Goal: Transaction & Acquisition: Purchase product/service

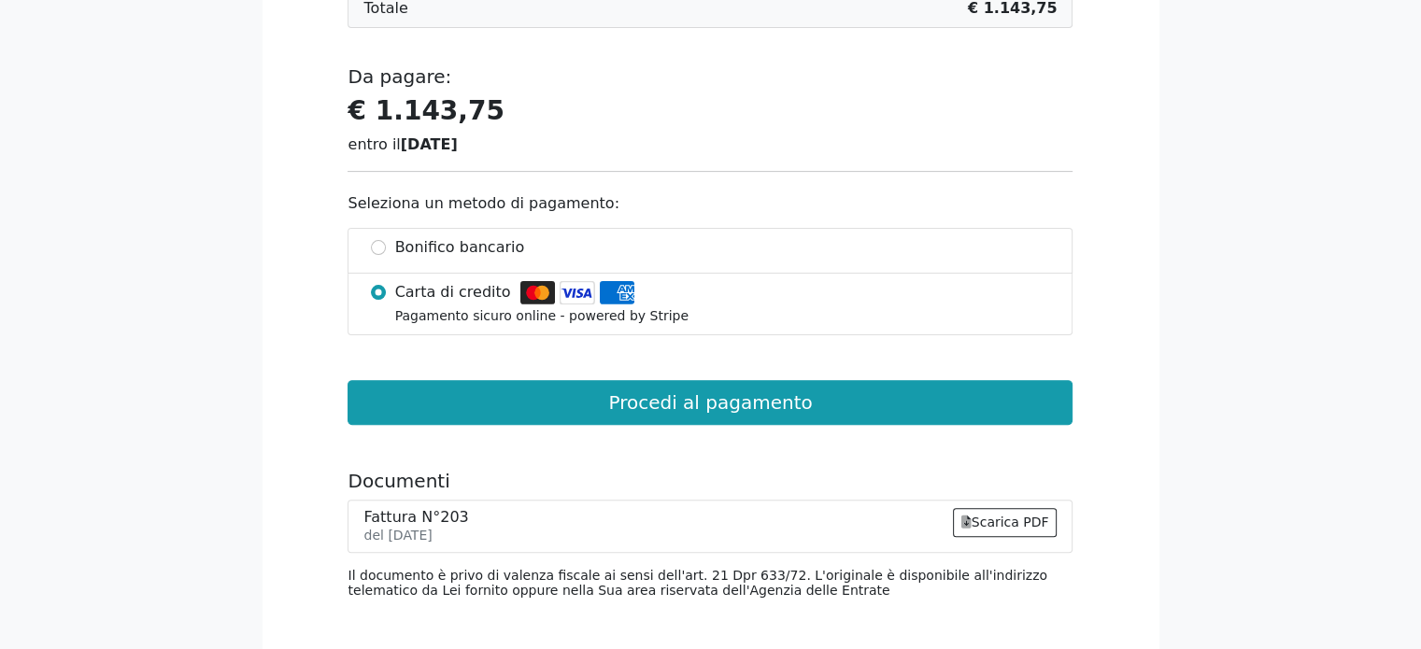
scroll to position [521, 0]
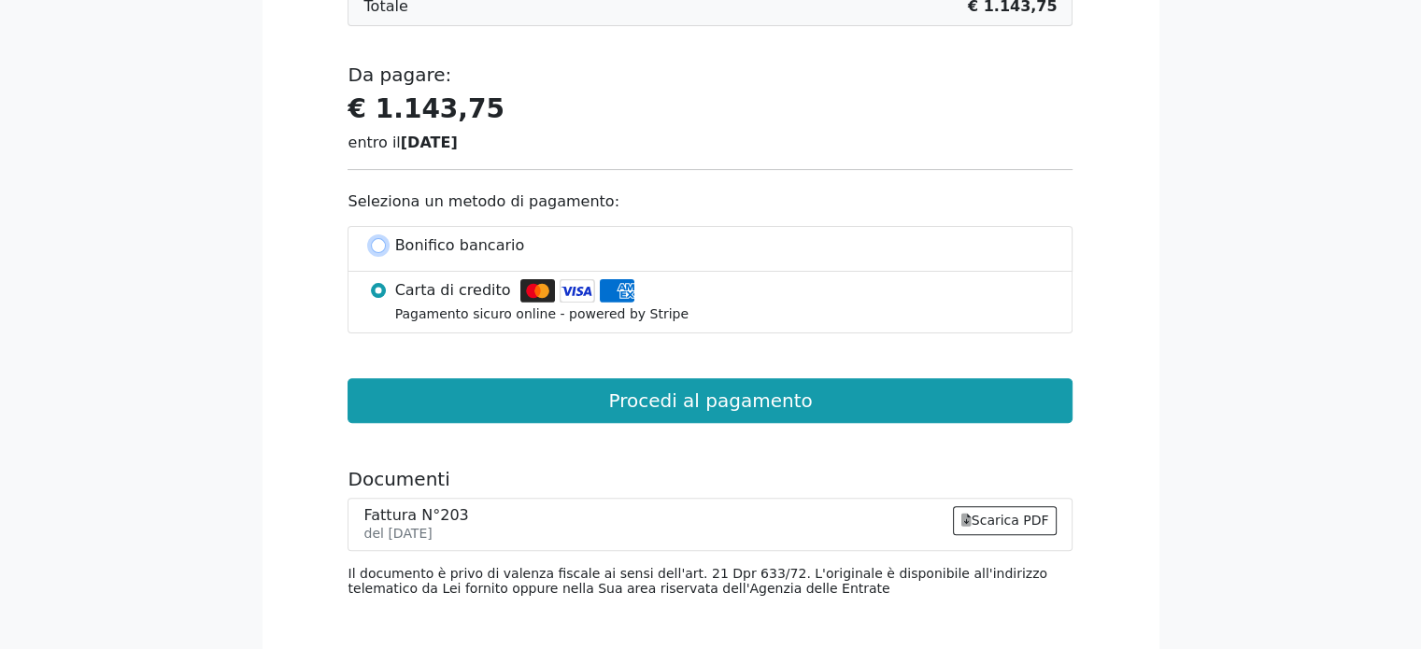
click at [381, 249] on input "Bonifico bancario" at bounding box center [378, 245] width 15 height 15
radio input "true"
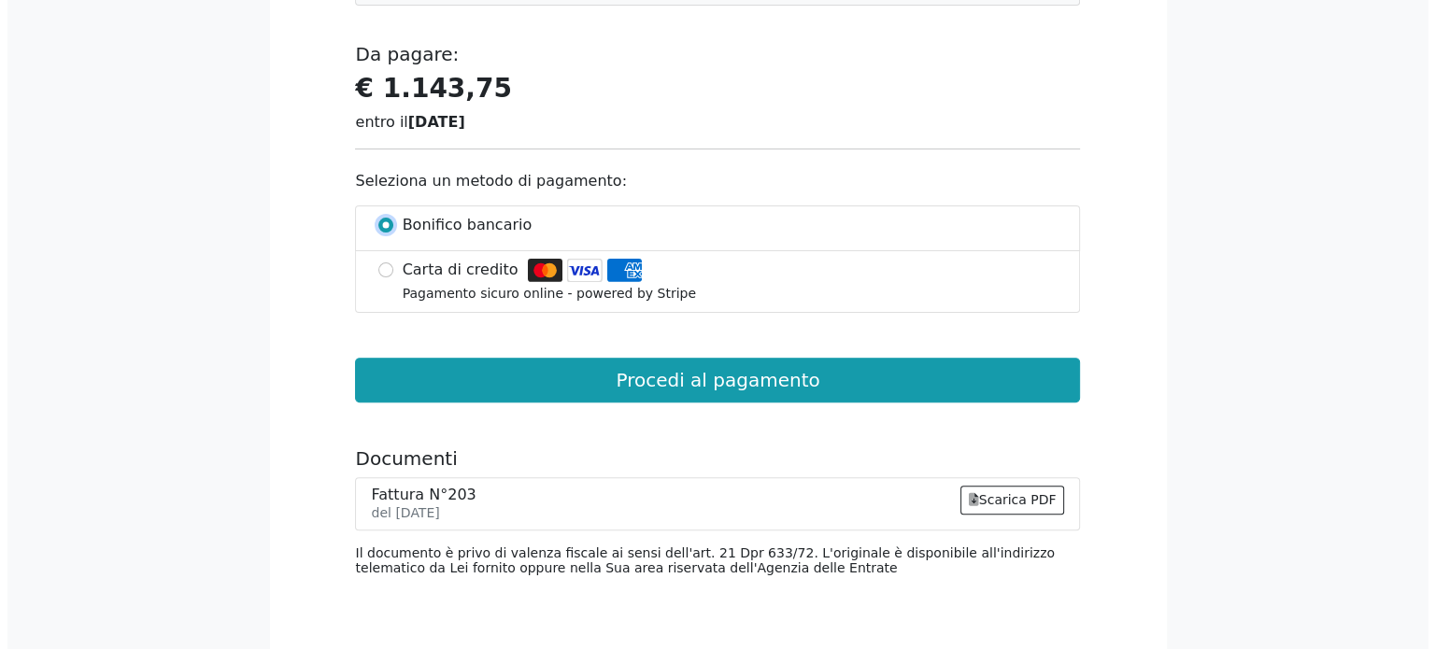
scroll to position [534, 0]
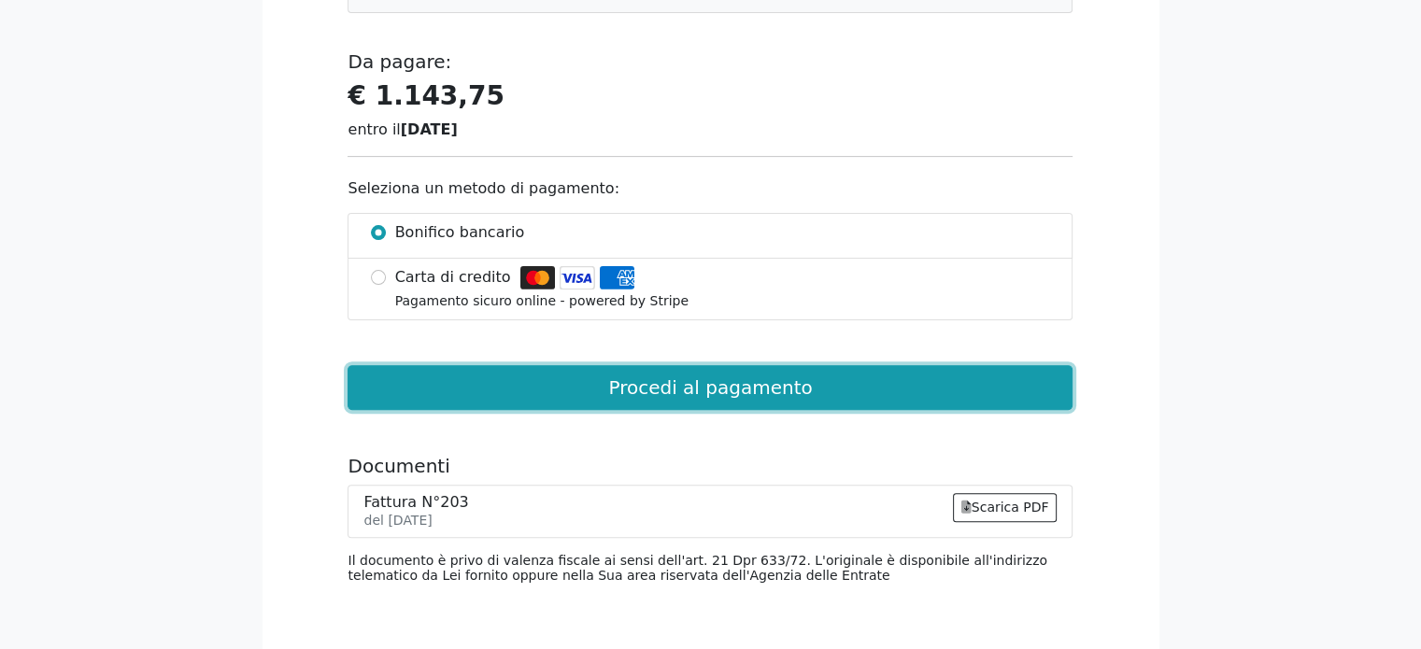
click at [652, 392] on button "Procedi al pagamento" at bounding box center [710, 387] width 725 height 45
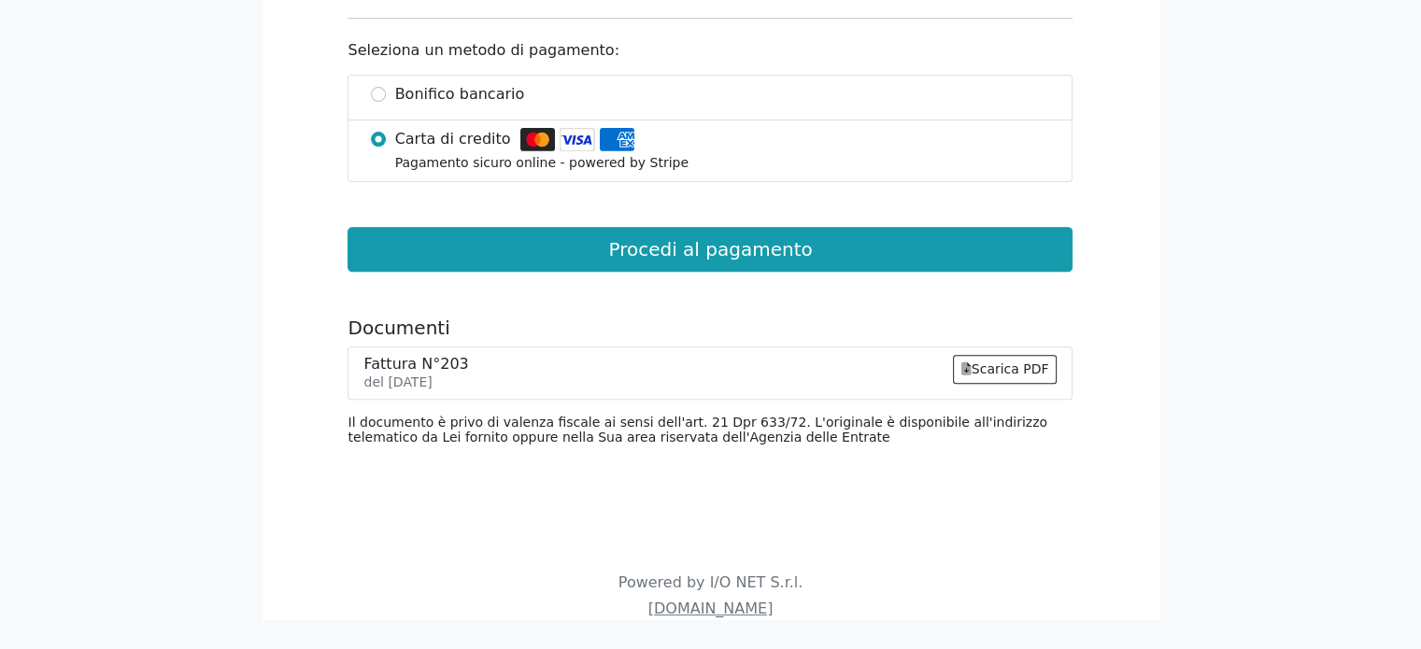
scroll to position [685, 0]
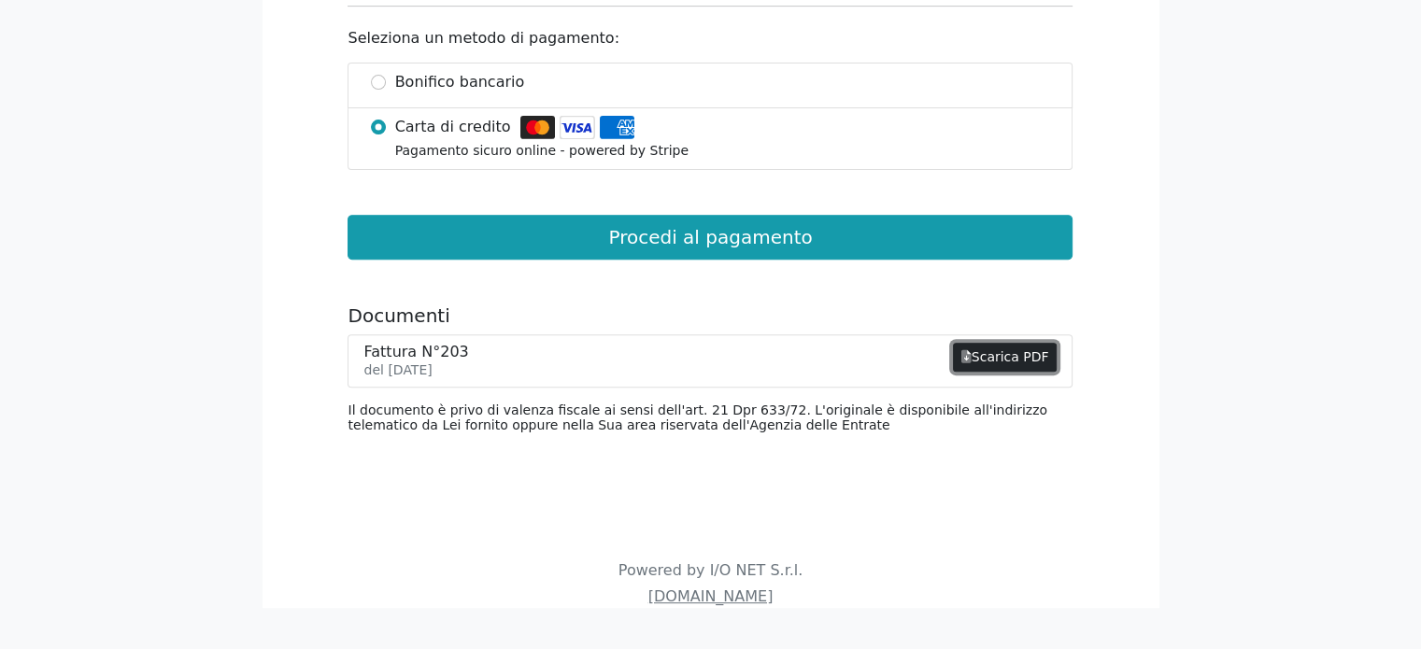
click at [964, 359] on link "Scarica PDF" at bounding box center [1005, 357] width 105 height 29
click at [422, 78] on span "Bonifico bancario" at bounding box center [460, 82] width 130 height 22
click at [386, 78] on input "Bonifico bancario" at bounding box center [378, 82] width 15 height 15
radio input "true"
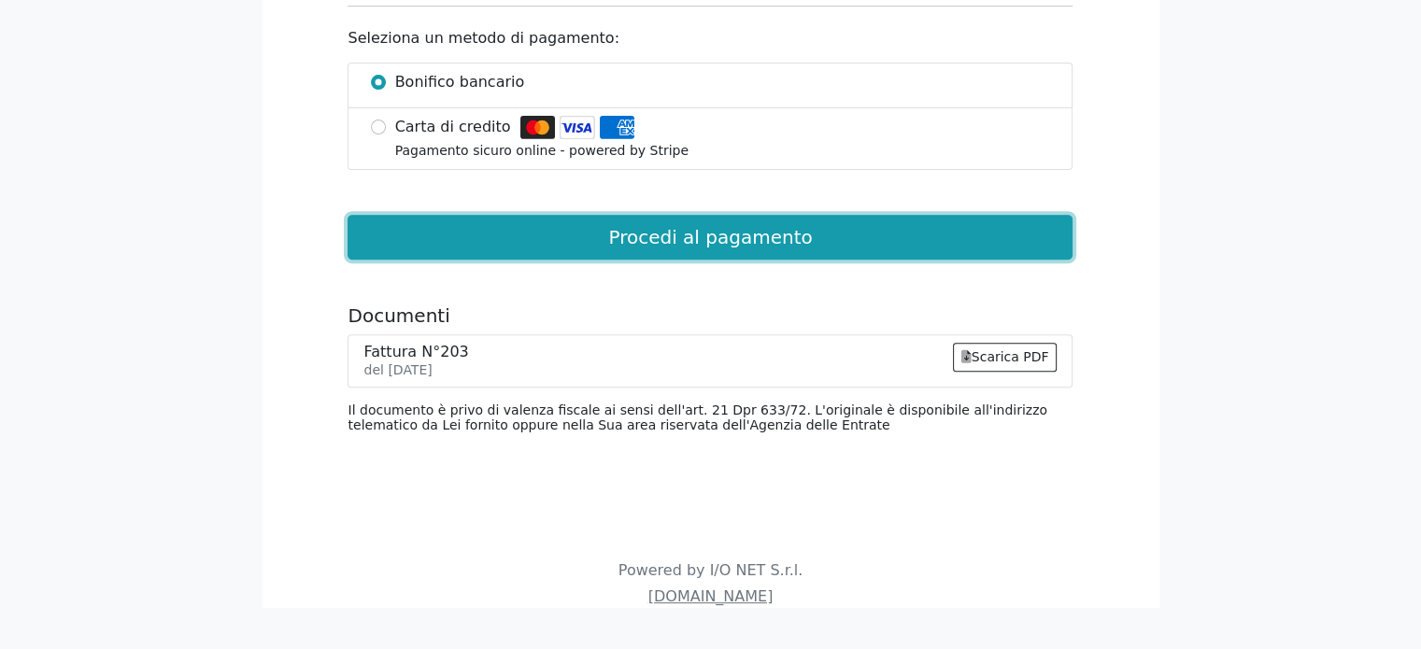
click at [652, 219] on button "Procedi al pagamento" at bounding box center [710, 237] width 725 height 45
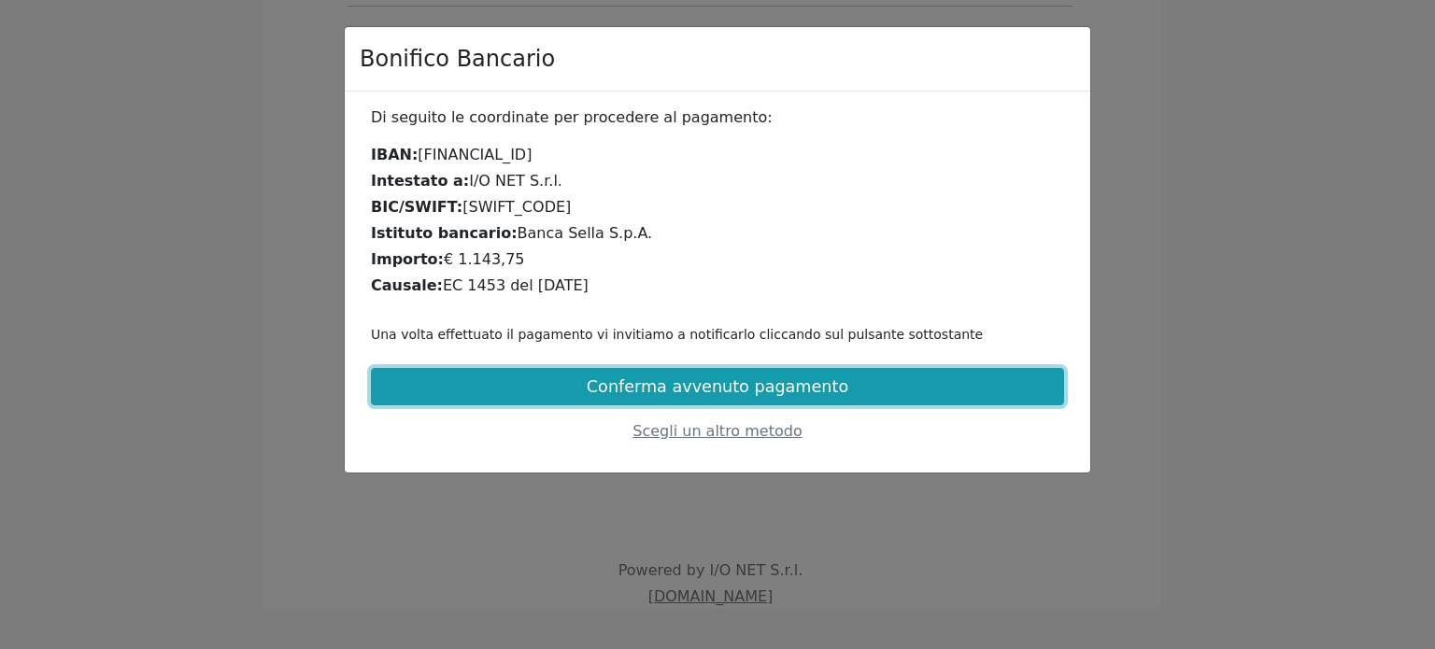
click at [636, 392] on button "Conferma avvenuto pagamento" at bounding box center [717, 386] width 693 height 37
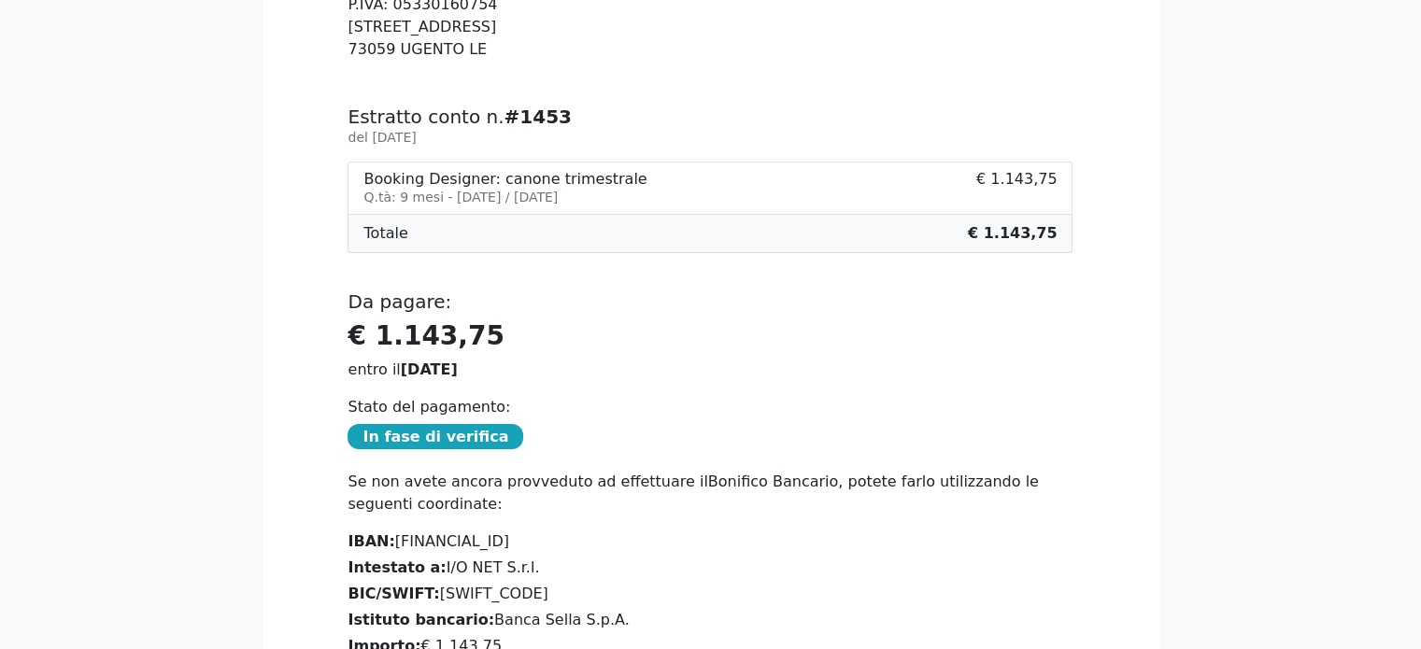
scroll to position [254, 0]
